Goal: Task Accomplishment & Management: Manage account settings

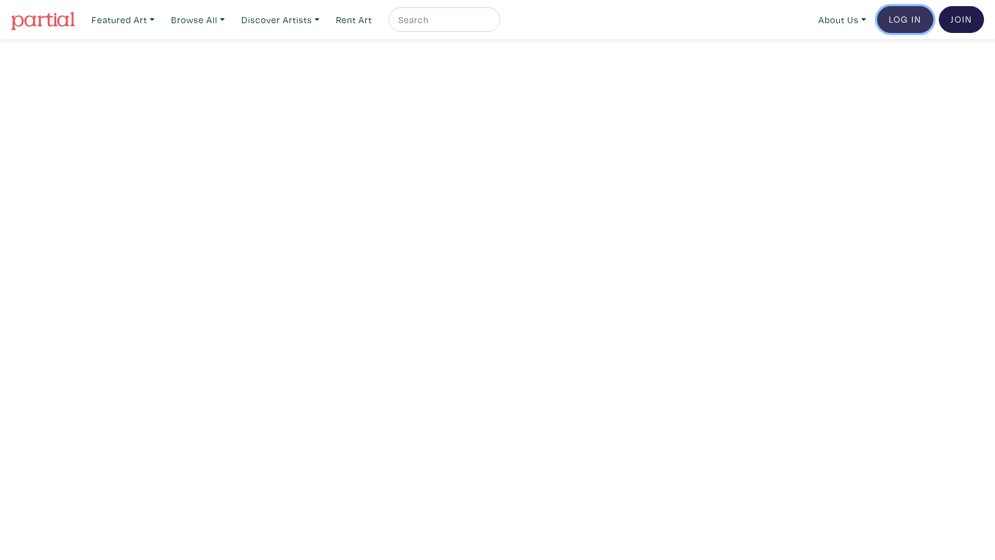
click at [905, 21] on link "Log In" at bounding box center [905, 19] width 56 height 27
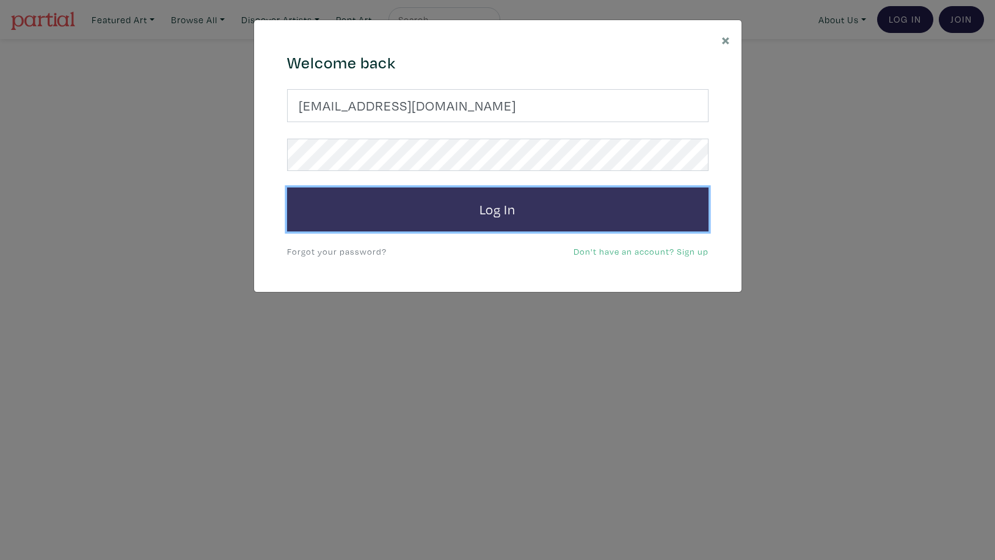
click at [490, 202] on button "Log In" at bounding box center [497, 210] width 421 height 44
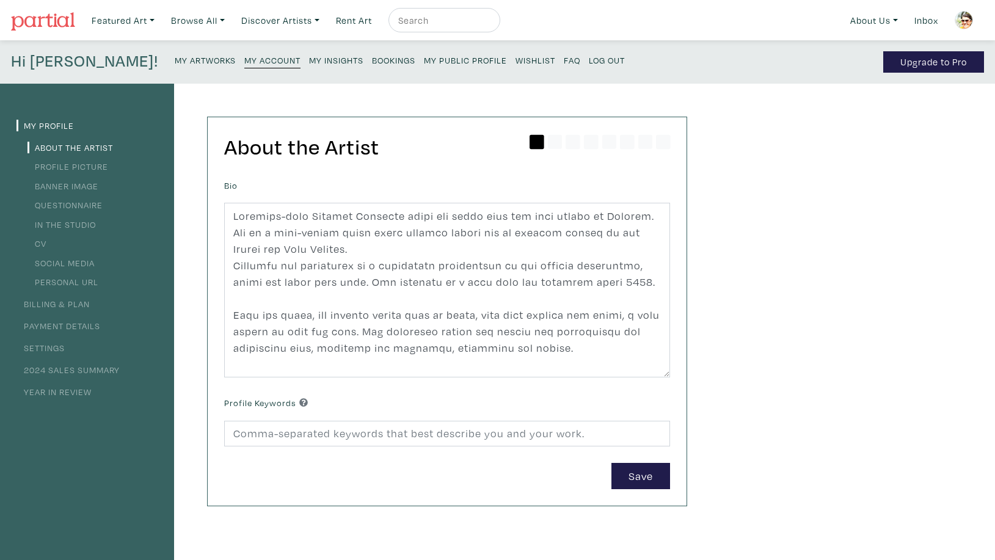
click at [175, 59] on small "My Artworks" at bounding box center [205, 60] width 61 height 12
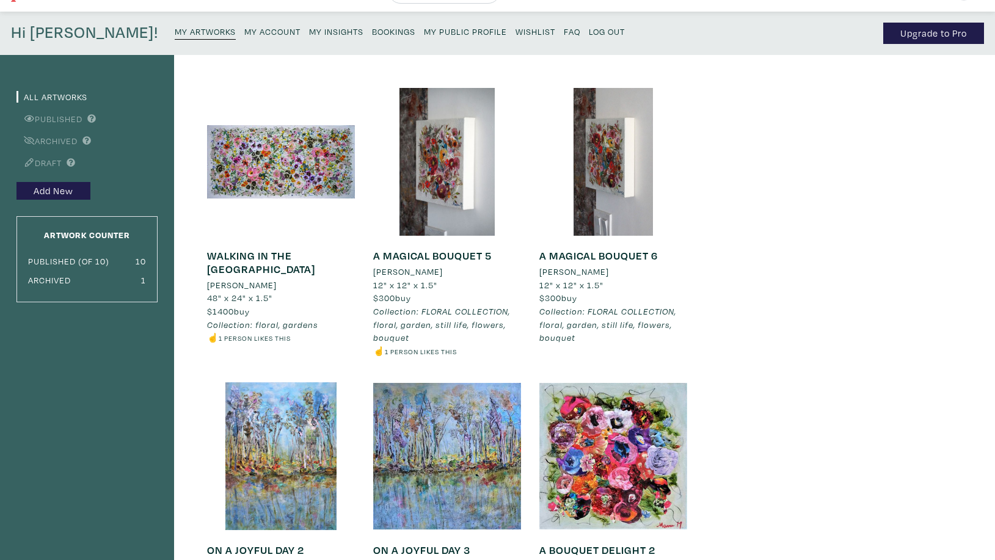
scroll to position [58, 0]
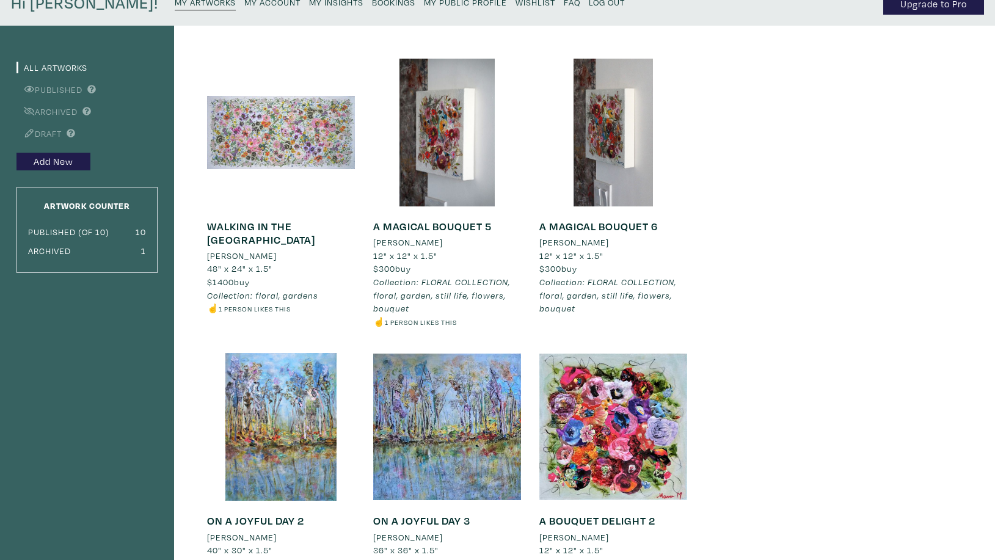
click at [248, 143] on div at bounding box center [281, 133] width 148 height 148
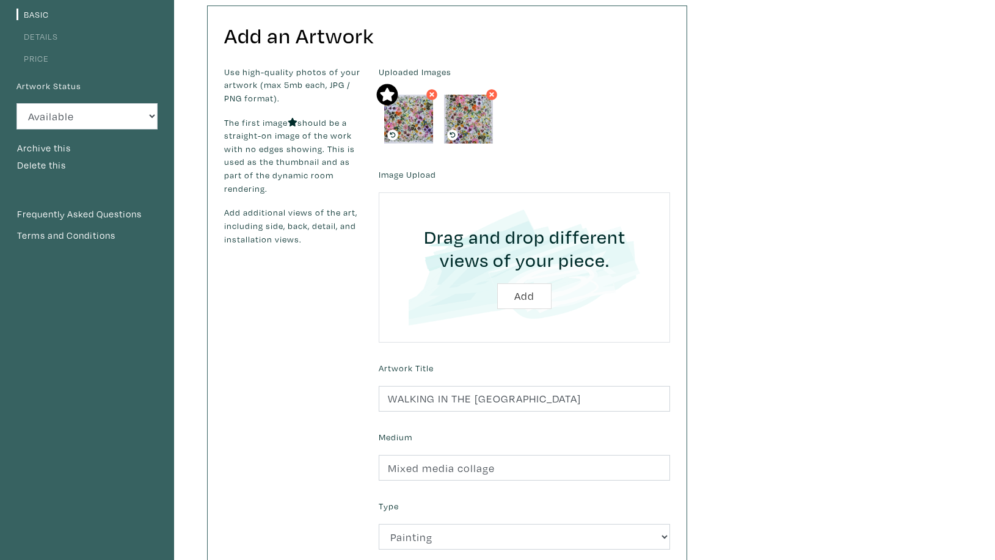
scroll to position [87, 0]
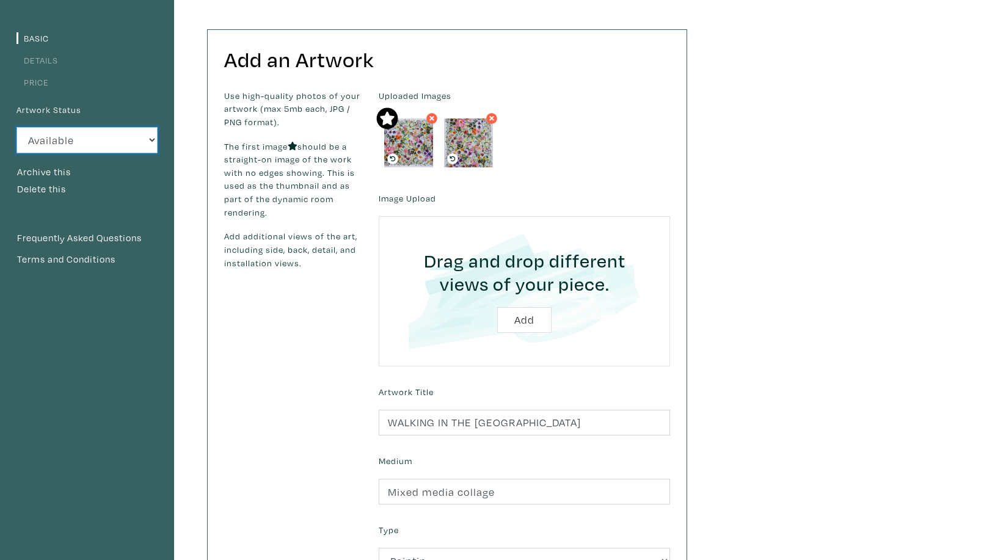
click at [16, 127] on select "Available Sold Rented Unavailable (other reason)" at bounding box center [86, 140] width 141 height 26
select select "0"
click option "Unavailable (other reason)" at bounding box center [0, 0] width 0 height 0
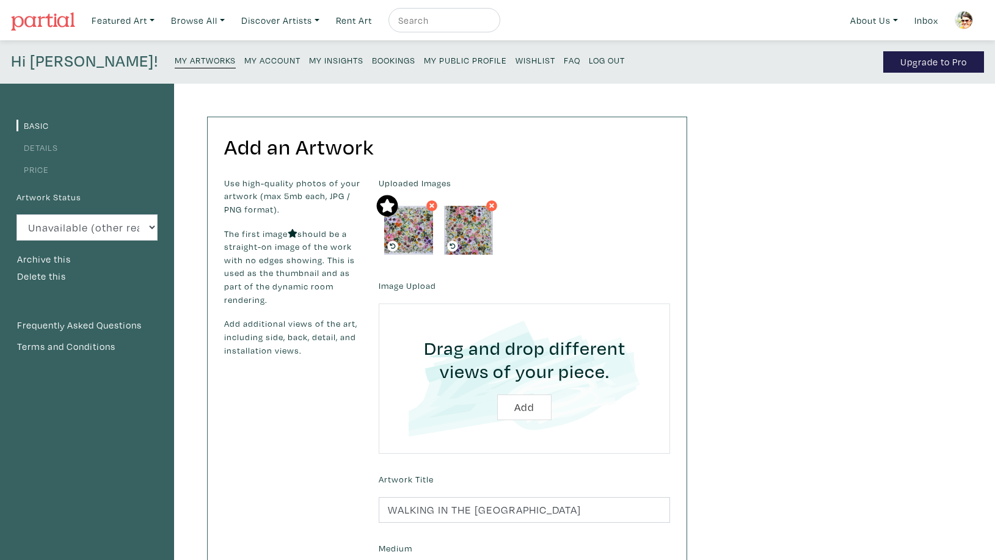
click at [175, 59] on small "My Artworks" at bounding box center [205, 60] width 61 height 12
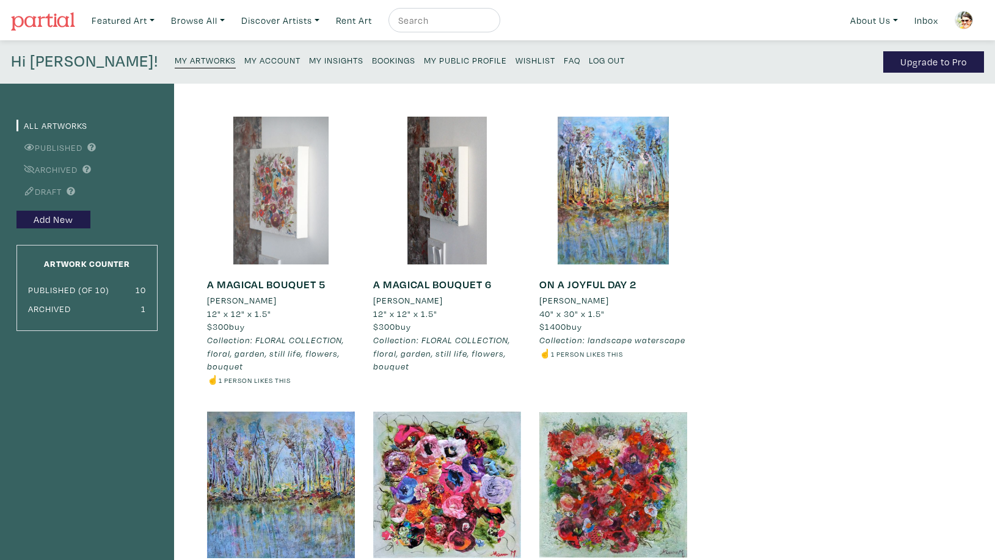
click at [281, 208] on div at bounding box center [281, 191] width 148 height 148
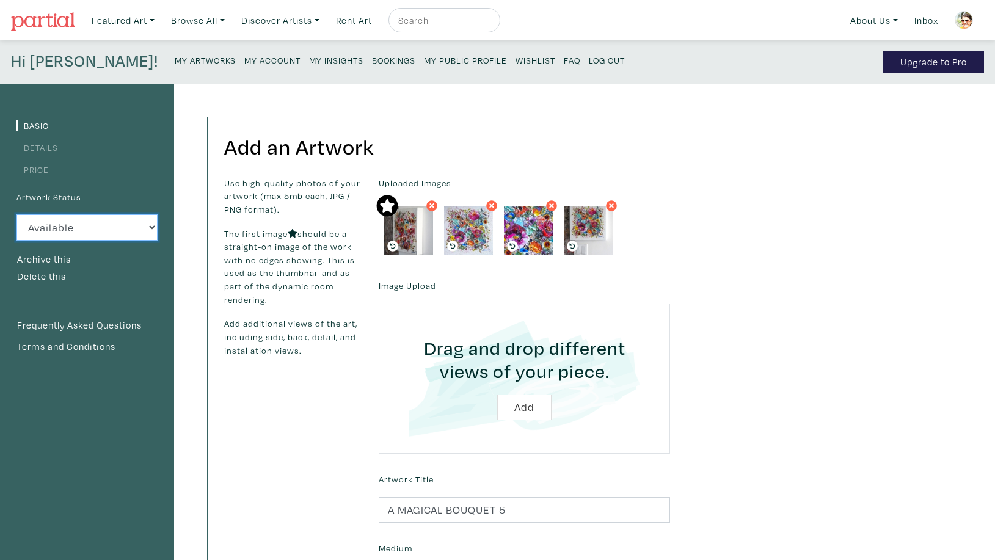
click at [16, 214] on select "Available Sold Rented Unavailable (other reason)" at bounding box center [86, 227] width 141 height 26
select select "0"
click option "Unavailable (other reason)" at bounding box center [0, 0] width 0 height 0
click at [175, 62] on small "My Artworks" at bounding box center [205, 60] width 61 height 12
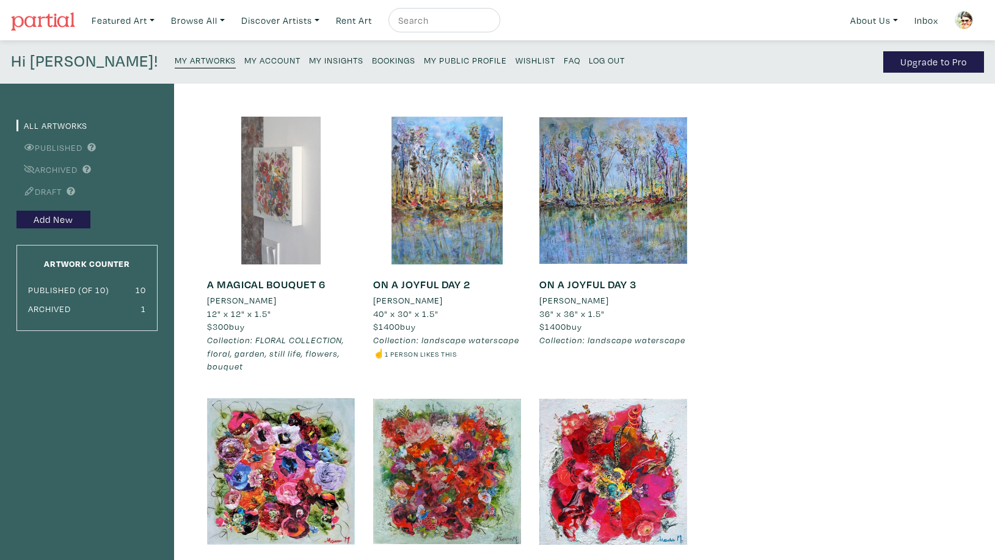
click at [286, 213] on div at bounding box center [281, 191] width 148 height 148
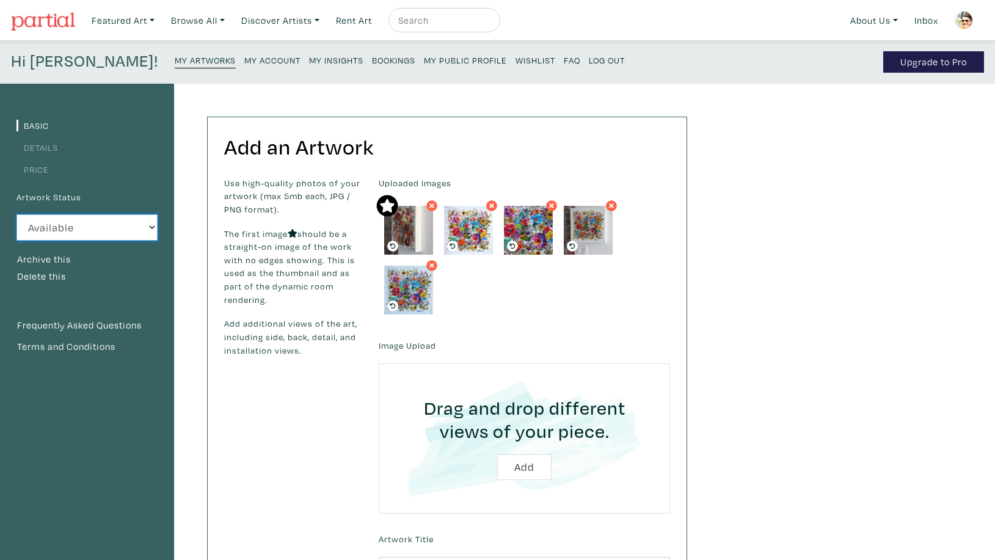
click at [16, 214] on select "Available Sold Rented Unavailable (other reason)" at bounding box center [86, 227] width 141 height 26
select select "0"
click option "Unavailable (other reason)" at bounding box center [0, 0] width 0 height 0
click at [175, 60] on small "My Artworks" at bounding box center [205, 60] width 61 height 12
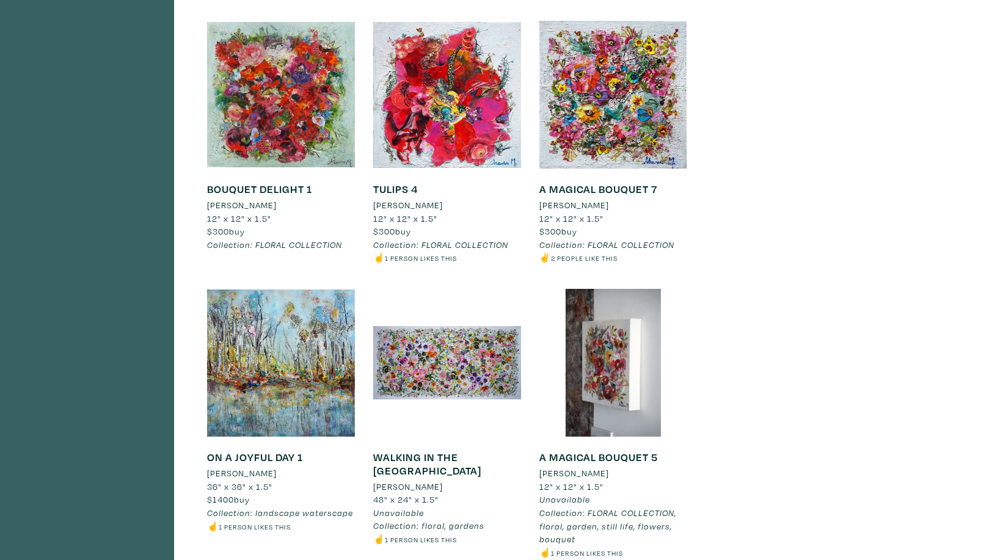
scroll to position [395, 0]
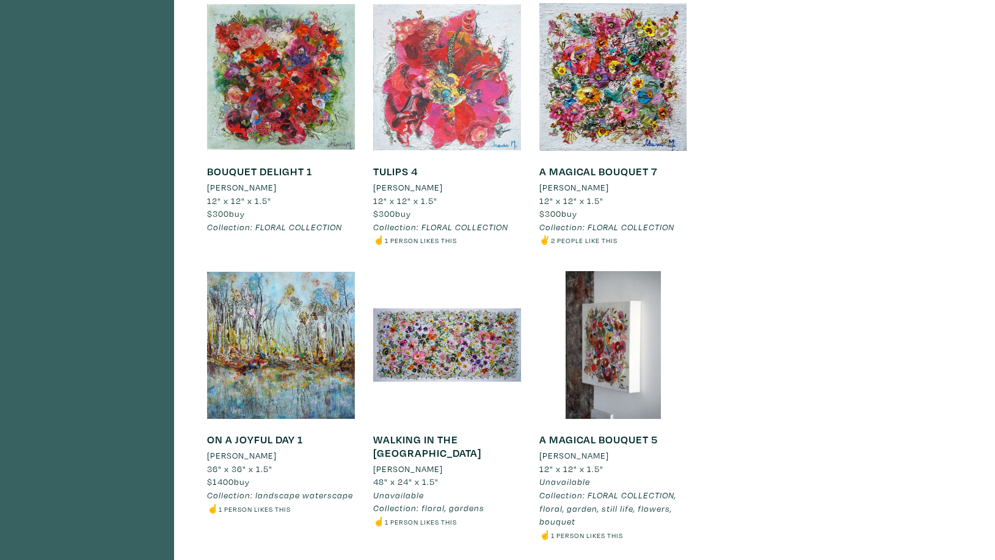
click at [485, 86] on div at bounding box center [447, 77] width 148 height 148
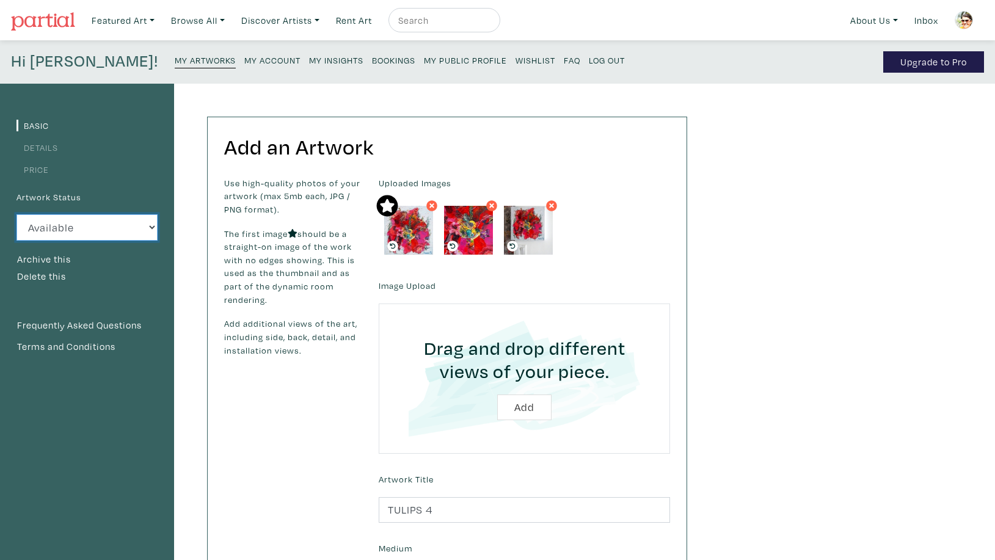
click at [16, 214] on select "Available Sold Rented Unavailable (other reason)" at bounding box center [86, 227] width 141 height 26
select select "0"
click option "Unavailable (other reason)" at bounding box center [0, 0] width 0 height 0
click at [175, 62] on small "My Artworks" at bounding box center [205, 60] width 61 height 12
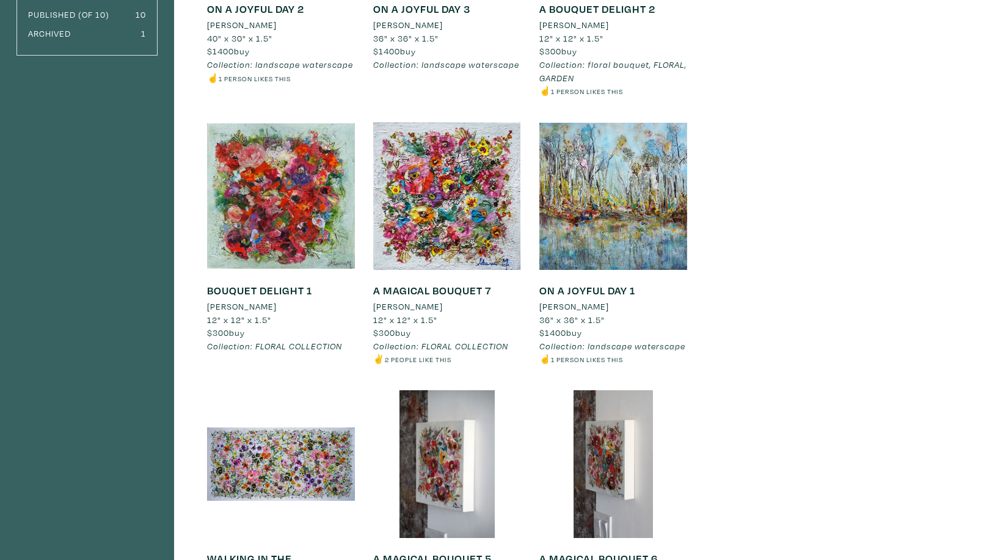
scroll to position [308, 0]
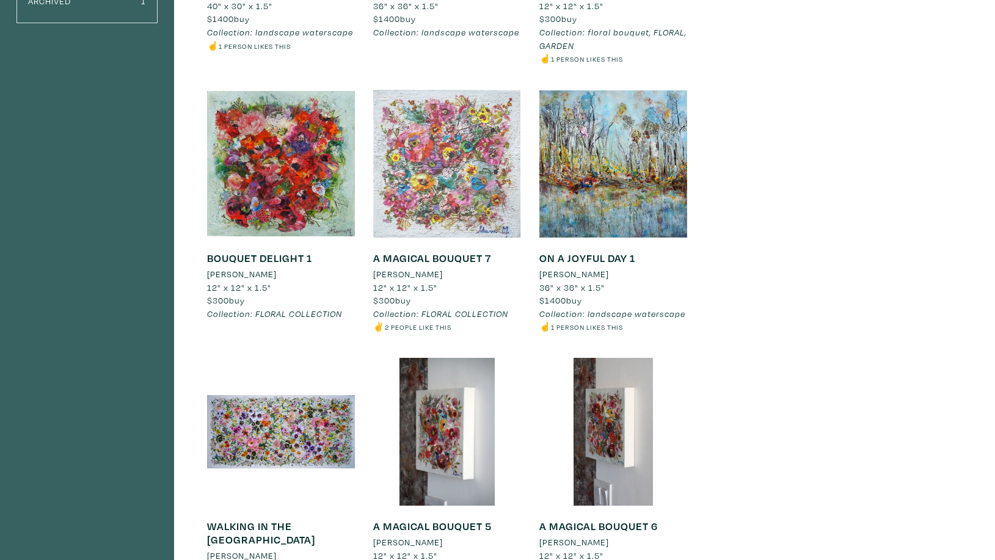
click at [450, 178] on div at bounding box center [447, 164] width 148 height 148
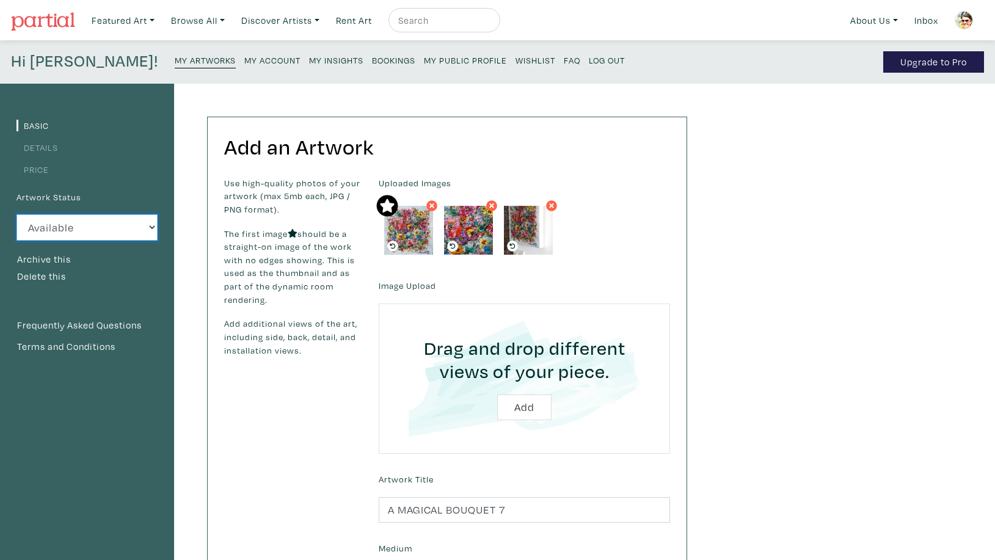
click at [16, 214] on select "Available Sold Rented Unavailable (other reason)" at bounding box center [86, 227] width 141 height 26
select select "0"
click option "Unavailable (other reason)" at bounding box center [0, 0] width 0 height 0
click at [759, 199] on div "Basic Details Price Artwork Status Available Sold Rented Unavailable (other rea…" at bounding box center [497, 445] width 995 height 723
click at [175, 60] on small "My Artworks" at bounding box center [205, 60] width 61 height 12
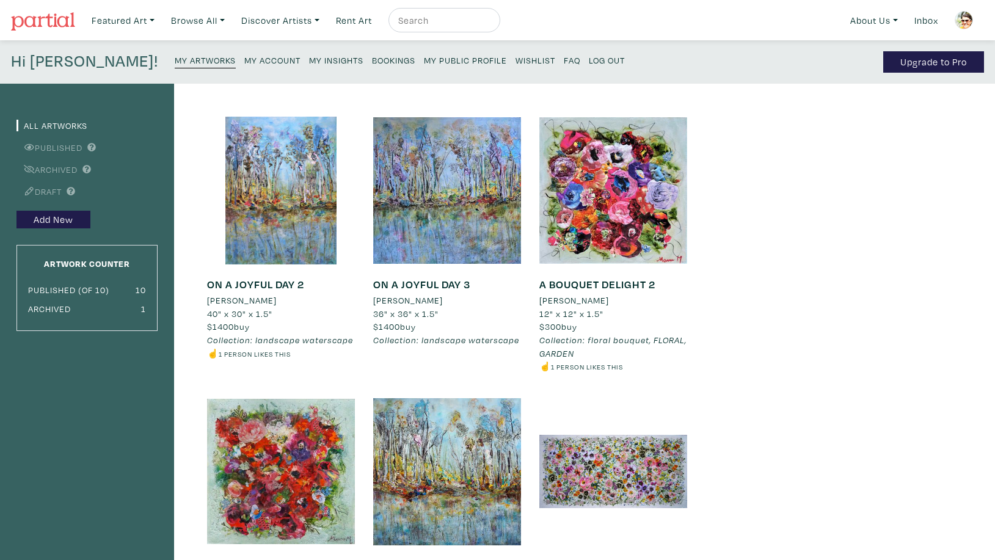
click at [424, 57] on small "My Public Profile" at bounding box center [465, 60] width 83 height 12
click at [175, 60] on small "My Artworks" at bounding box center [205, 60] width 61 height 12
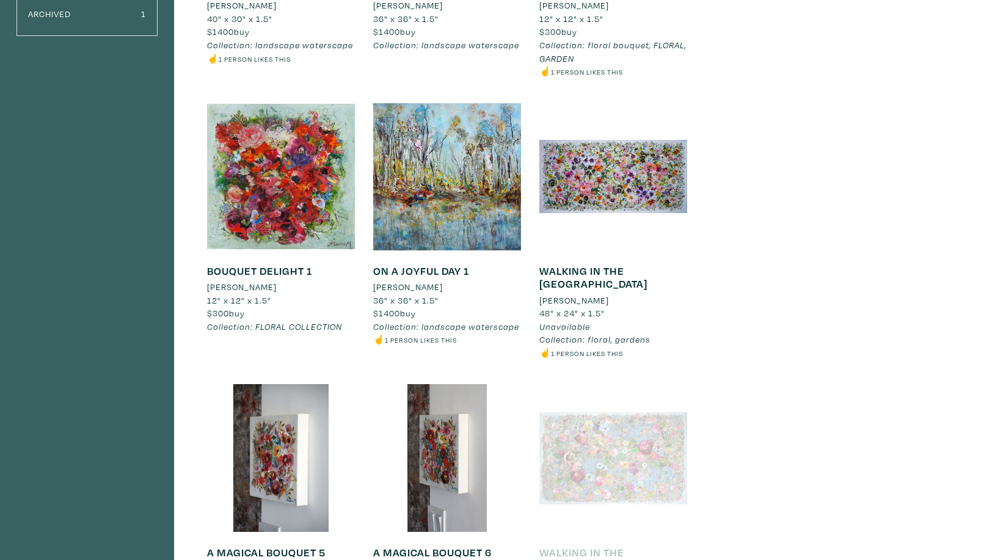
scroll to position [297, 0]
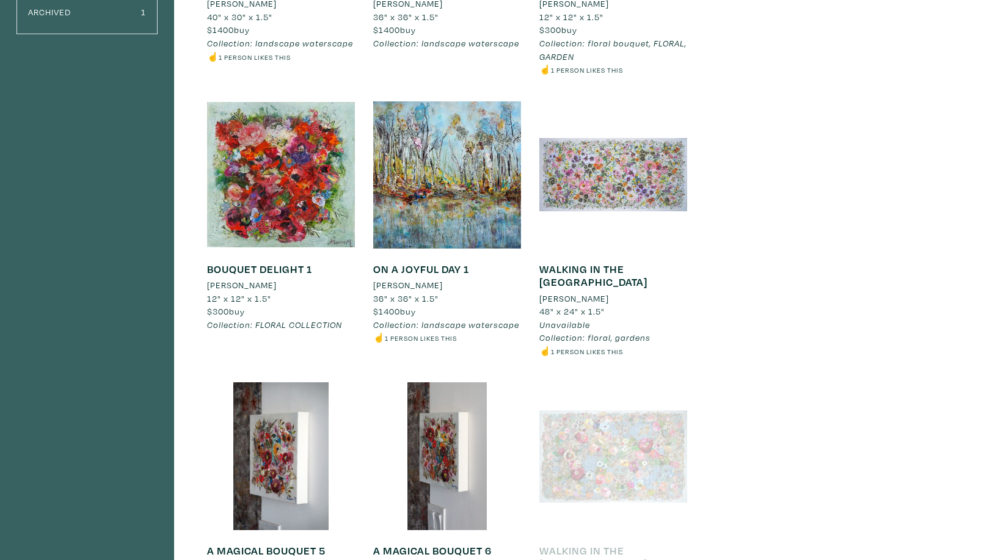
click at [608, 178] on div at bounding box center [613, 175] width 148 height 148
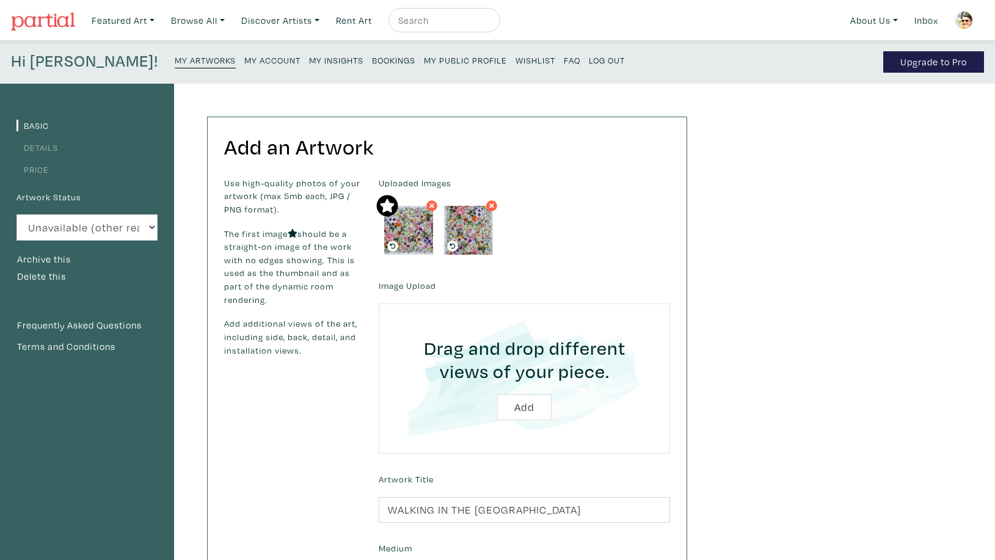
click at [175, 59] on small "My Artworks" at bounding box center [205, 60] width 61 height 12
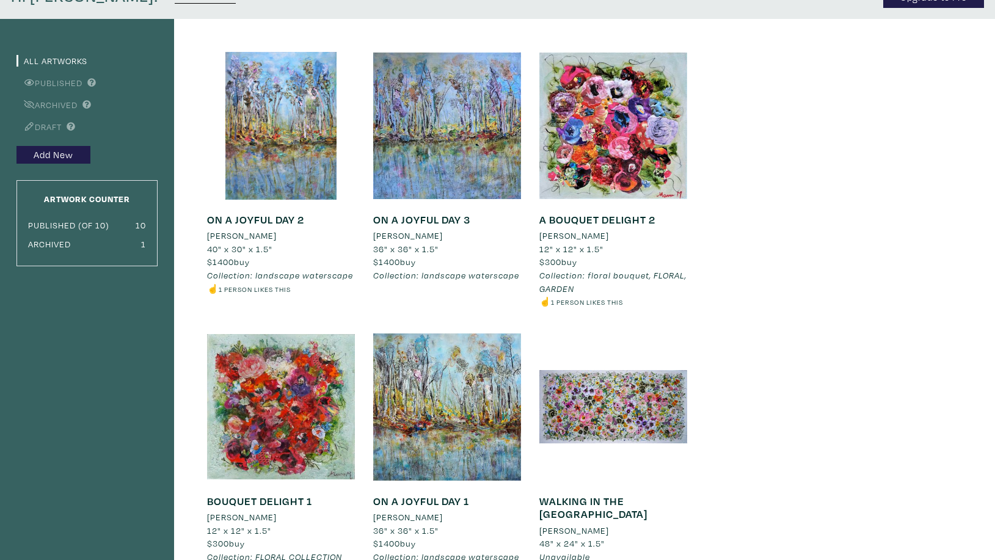
scroll to position [57, 0]
